Goal: Information Seeking & Learning: Learn about a topic

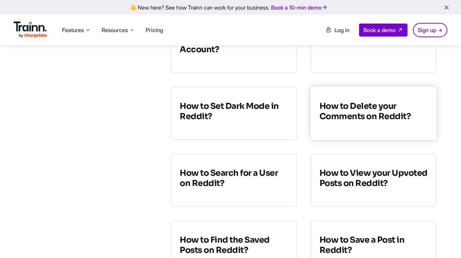
scroll to position [527, 0]
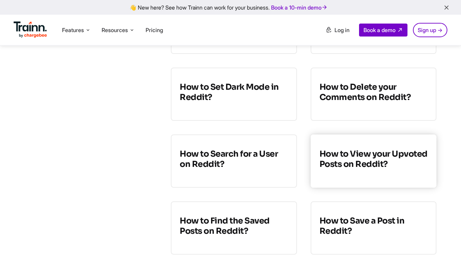
click at [350, 151] on h3 "How to View your Upvoted Posts on Reddit?" at bounding box center [373, 159] width 108 height 20
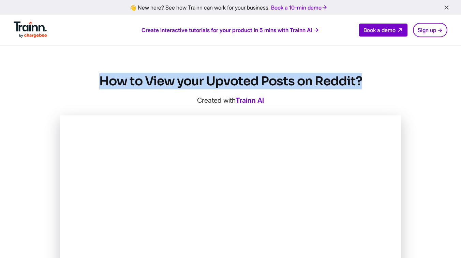
drag, startPoint x: 367, startPoint y: 80, endPoint x: 102, endPoint y: 78, distance: 264.9
click at [102, 78] on h1 "How to View your Upvoted Posts on Reddit?" at bounding box center [230, 81] width 341 height 16
copy h1 "How to View your Upvoted Posts on Reddit?"
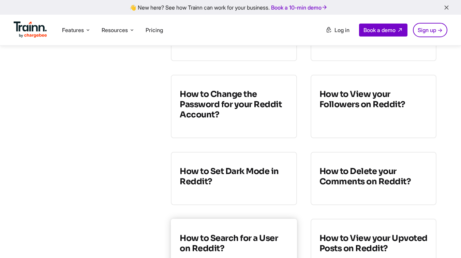
scroll to position [443, 0]
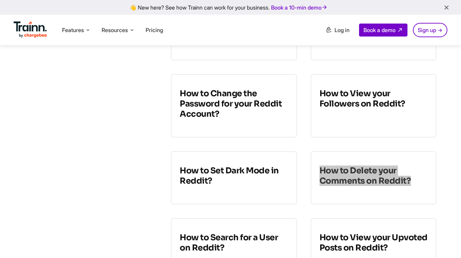
drag, startPoint x: 412, startPoint y: 170, endPoint x: 156, endPoint y: 4, distance: 304.5
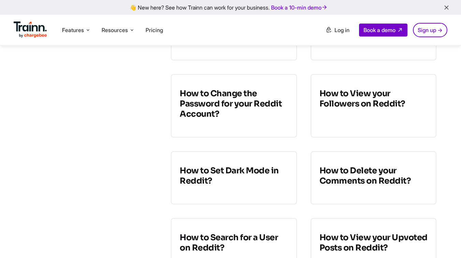
drag, startPoint x: 304, startPoint y: 175, endPoint x: 265, endPoint y: 171, distance: 39.7
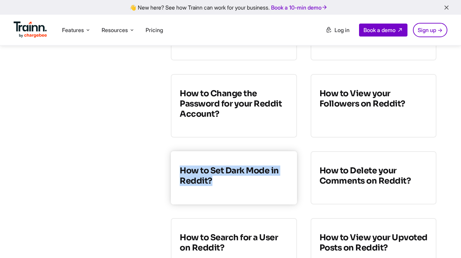
drag, startPoint x: 156, startPoint y: 187, endPoint x: 181, endPoint y: 160, distance: 37.4
copy h3 "How to Set Dark Mode in Reddit?"
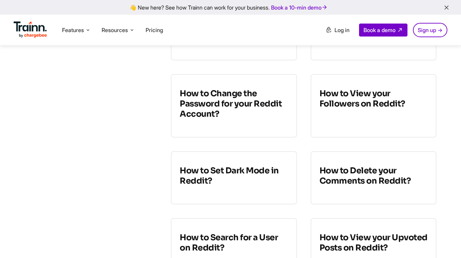
click at [350, 92] on h3 "How to View your Followers on Reddit?" at bounding box center [373, 98] width 108 height 20
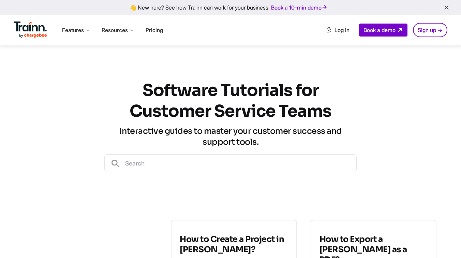
scroll to position [443, 0]
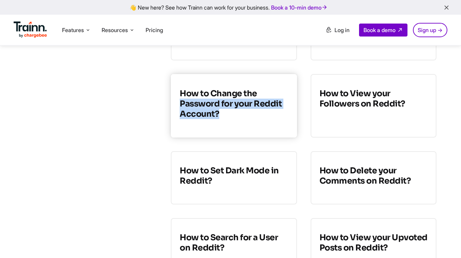
drag, startPoint x: 151, startPoint y: 96, endPoint x: 219, endPoint y: 109, distance: 69.3
drag, startPoint x: 144, startPoint y: 110, endPoint x: 180, endPoint y: 90, distance: 41.2
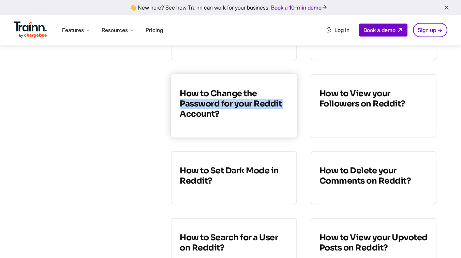
click at [172, 127] on link "How to Change the Password for your Reddit Account?" at bounding box center [234, 105] width 126 height 63
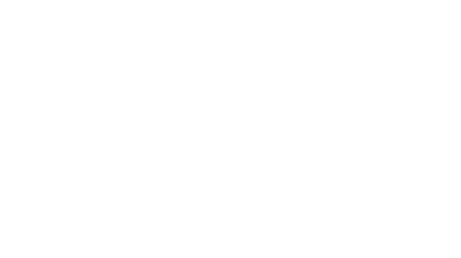
scroll to position [443, 0]
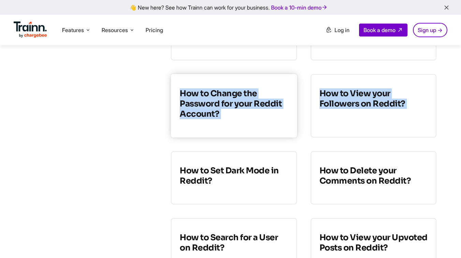
drag, startPoint x: 168, startPoint y: 138, endPoint x: 172, endPoint y: 85, distance: 54.0
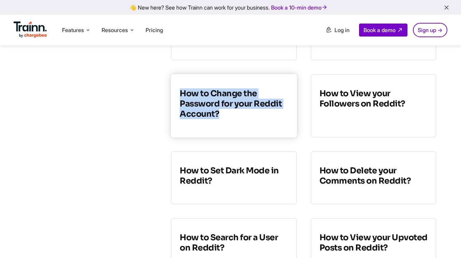
drag, startPoint x: 286, startPoint y: 132, endPoint x: 180, endPoint y: 85, distance: 116.5
copy h3 "How to Change the Password for your Reddit Account?"
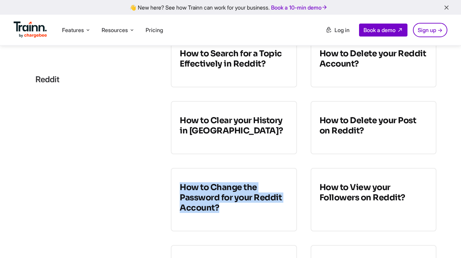
scroll to position [348, 0]
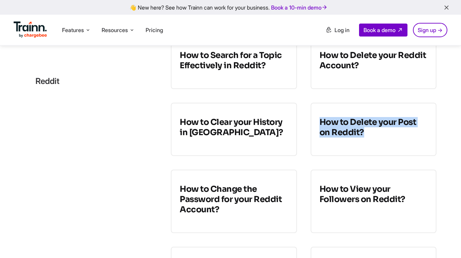
copy h3 "How to Delete your Post on Reddit?"
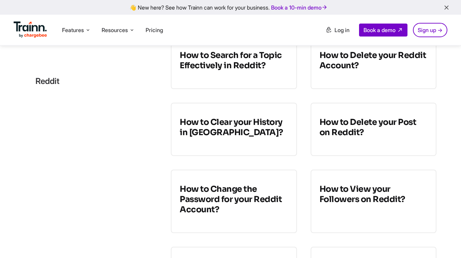
click at [126, 112] on div "reddit" at bounding box center [91, 81] width 133 height 90
drag, startPoint x: 126, startPoint y: 108, endPoint x: 224, endPoint y: 123, distance: 99.4
click at [148, 93] on div "reddit" at bounding box center [91, 81] width 133 height 90
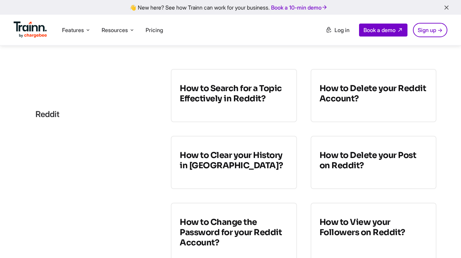
scroll to position [313, 0]
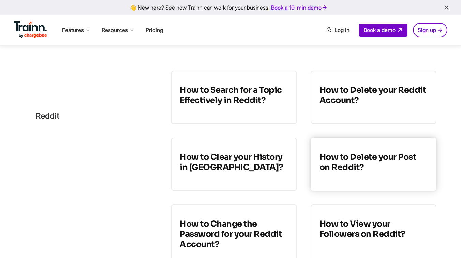
drag, startPoint x: 424, startPoint y: 122, endPoint x: 427, endPoint y: 136, distance: 14.2
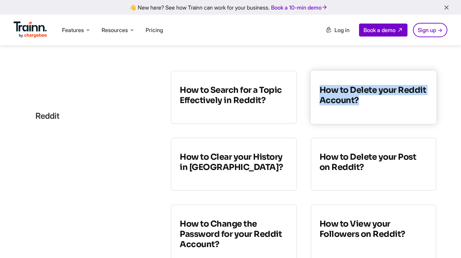
drag, startPoint x: 401, startPoint y: 118, endPoint x: 319, endPoint y: 74, distance: 92.3
click at [358, 85] on h3 "How to Delete your Reddit Account?" at bounding box center [373, 95] width 108 height 20
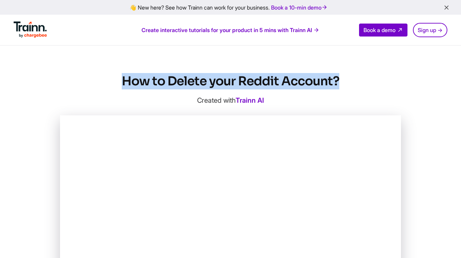
drag, startPoint x: 347, startPoint y: 77, endPoint x: 100, endPoint y: 70, distance: 247.3
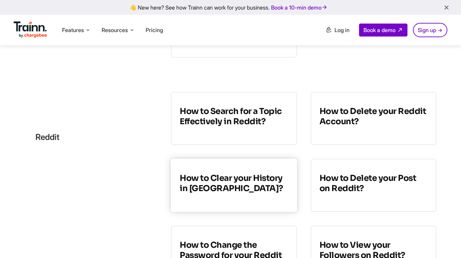
scroll to position [286, 0]
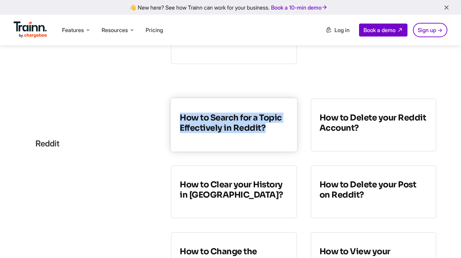
drag, startPoint x: 288, startPoint y: 145, endPoint x: 181, endPoint y: 94, distance: 119.2
copy h3 "How to Search for a Topic Effectively in Reddit?"
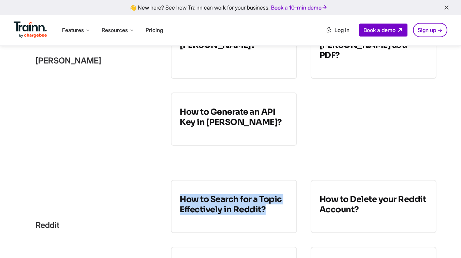
scroll to position [202, 0]
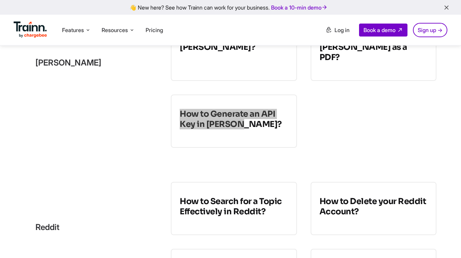
drag, startPoint x: 243, startPoint y: 112, endPoint x: 193, endPoint y: 1, distance: 122.5
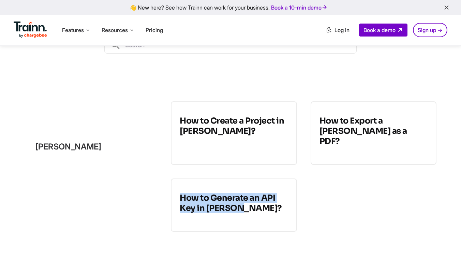
scroll to position [116, 0]
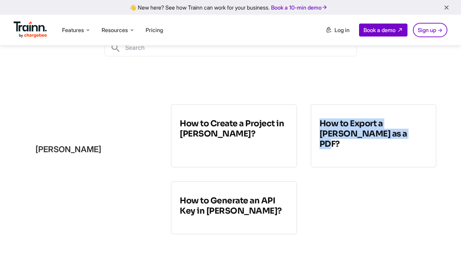
drag, startPoint x: 414, startPoint y: 169, endPoint x: 330, endPoint y: 102, distance: 106.7
copy h3 "How to Export a [PERSON_NAME] as a PDF?"
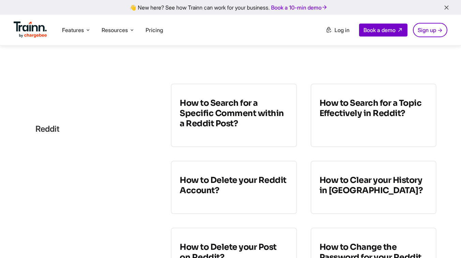
scroll to position [184, 0]
